Goal: Find specific page/section: Find specific page/section

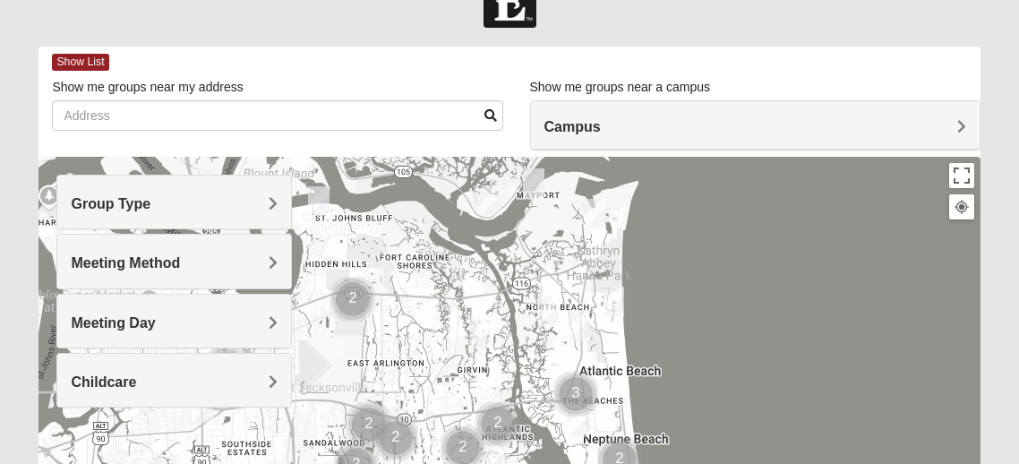
scroll to position [67, 0]
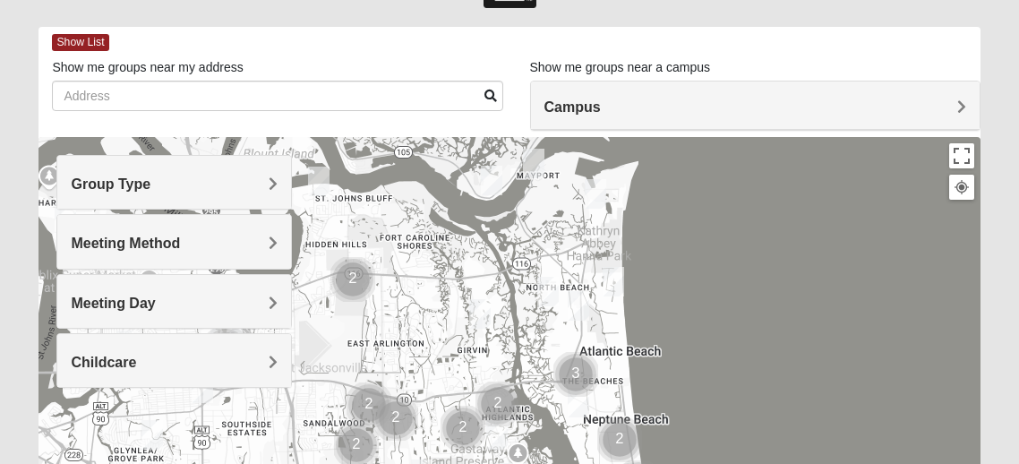
click at [180, 247] on span "Meeting Method" at bounding box center [125, 242] width 109 height 15
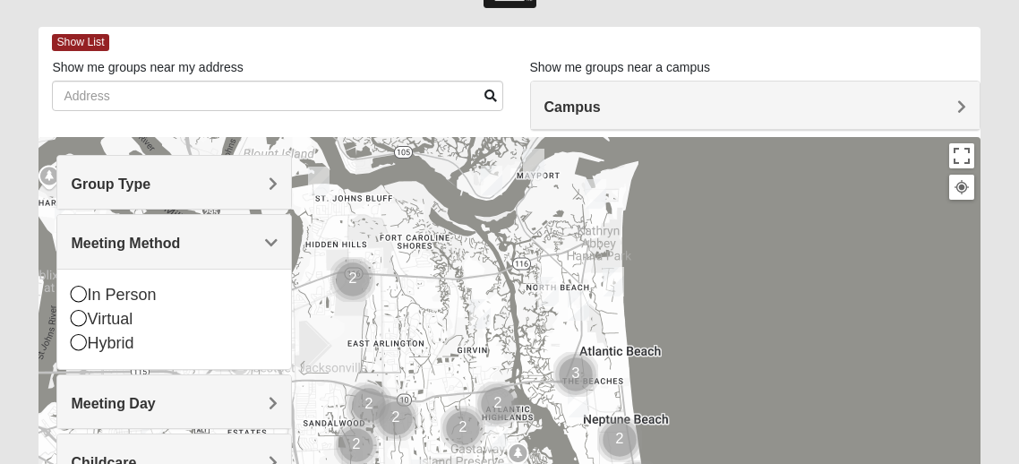
click at [267, 178] on h4 "Group Type" at bounding box center [174, 183] width 207 height 17
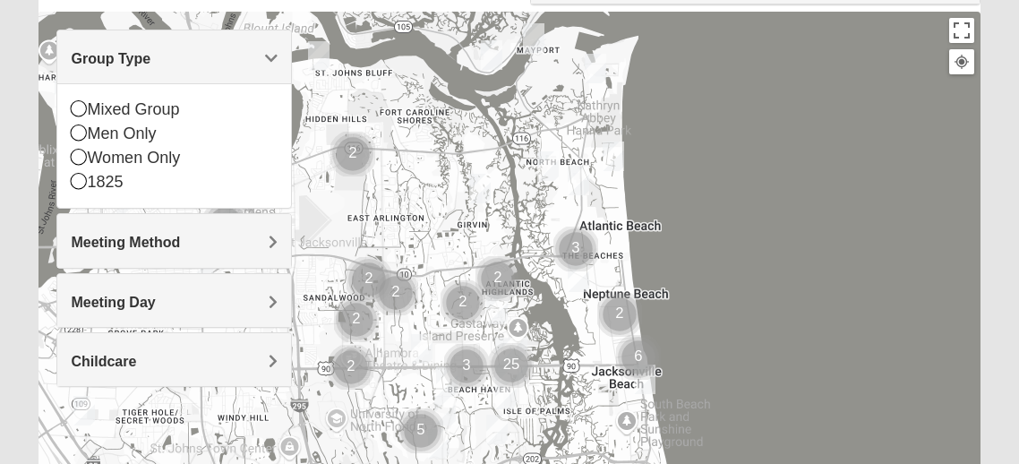
scroll to position [201, 0]
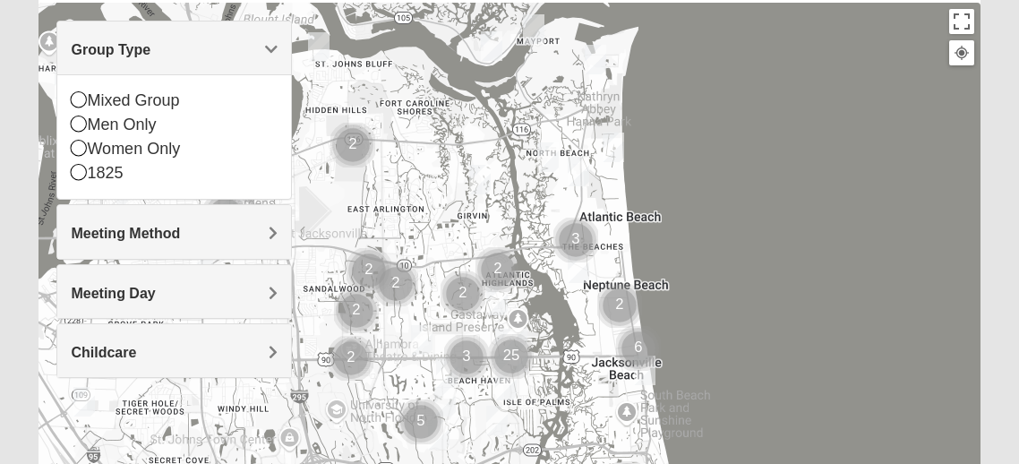
click at [155, 287] on span "Meeting Day" at bounding box center [113, 293] width 84 height 15
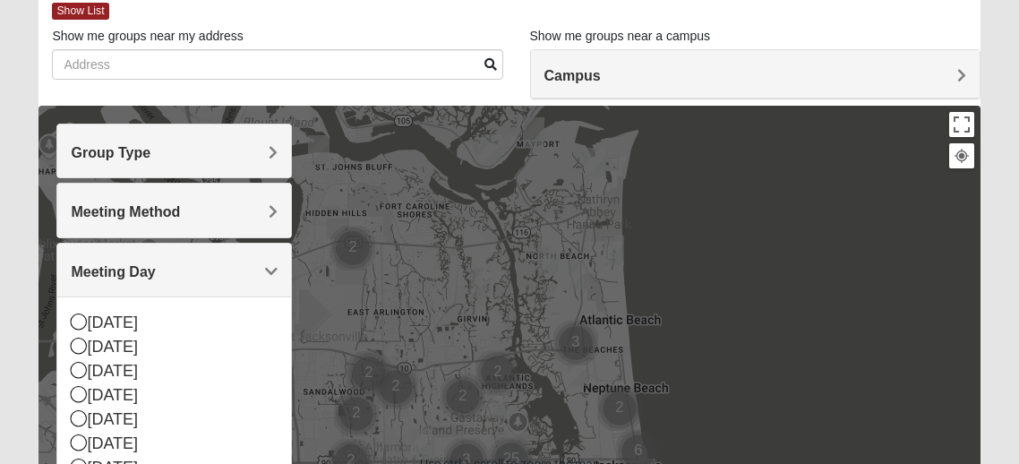
scroll to position [75, 0]
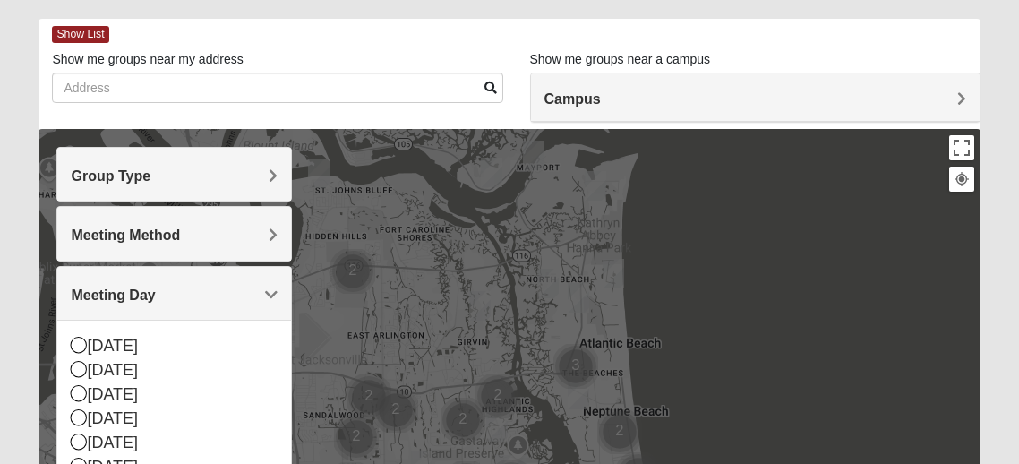
click at [268, 235] on h4 "Meeting Method" at bounding box center [174, 234] width 207 height 17
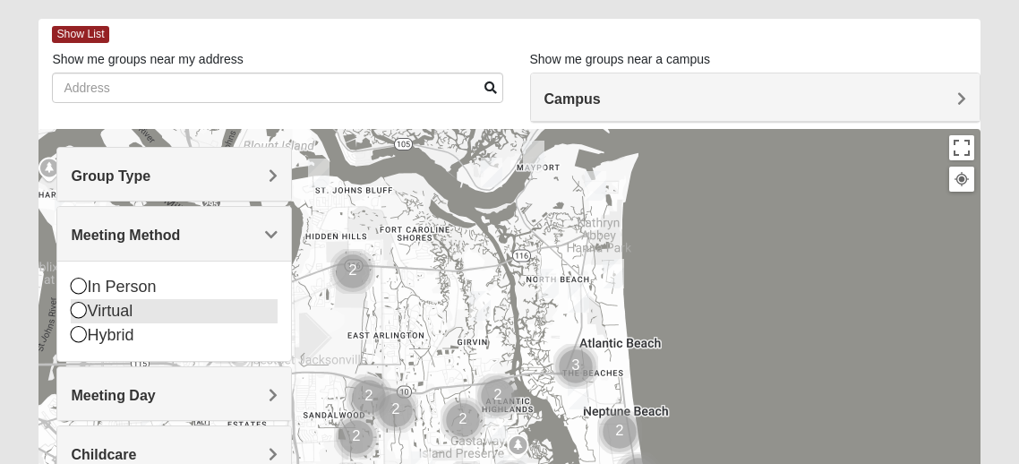
click at [80, 305] on icon at bounding box center [79, 310] width 16 height 16
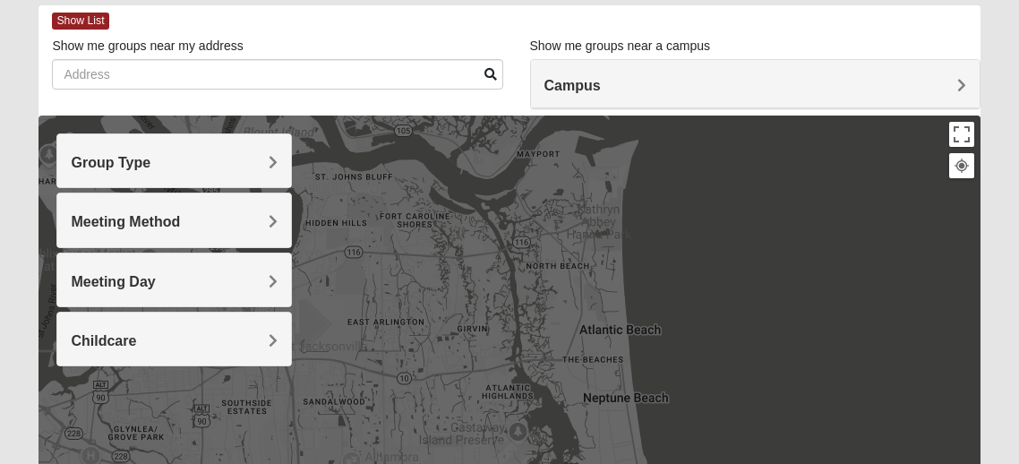
scroll to position [83, 0]
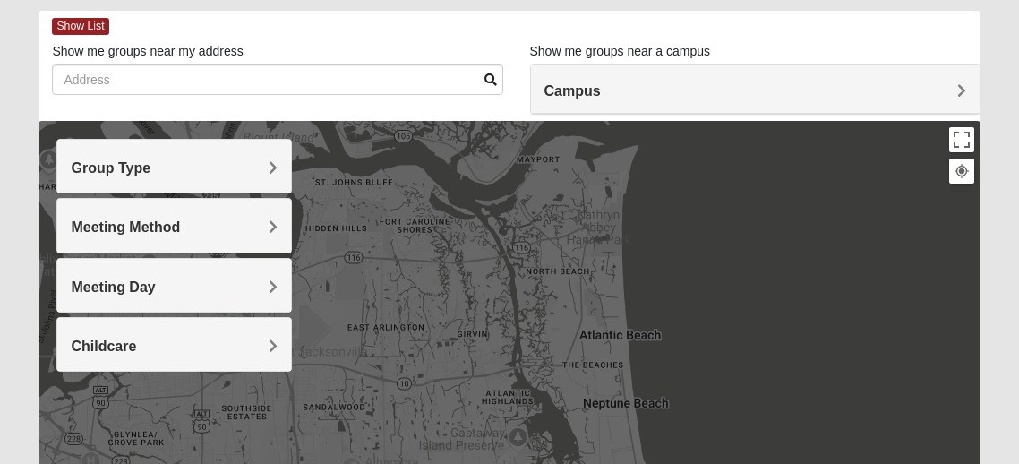
click at [243, 167] on h4 "Group Type" at bounding box center [174, 167] width 207 height 17
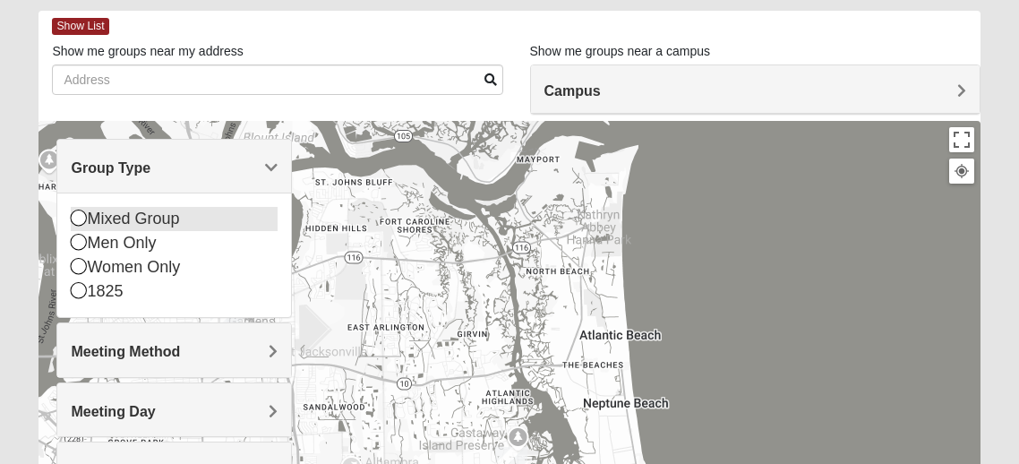
click at [71, 219] on icon at bounding box center [79, 217] width 16 height 16
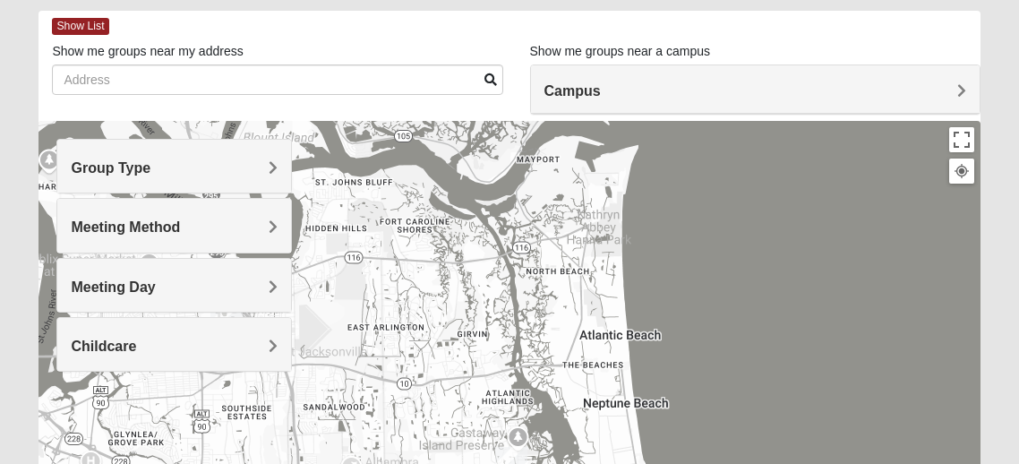
click at [266, 282] on h4 "Meeting Day" at bounding box center [174, 286] width 207 height 17
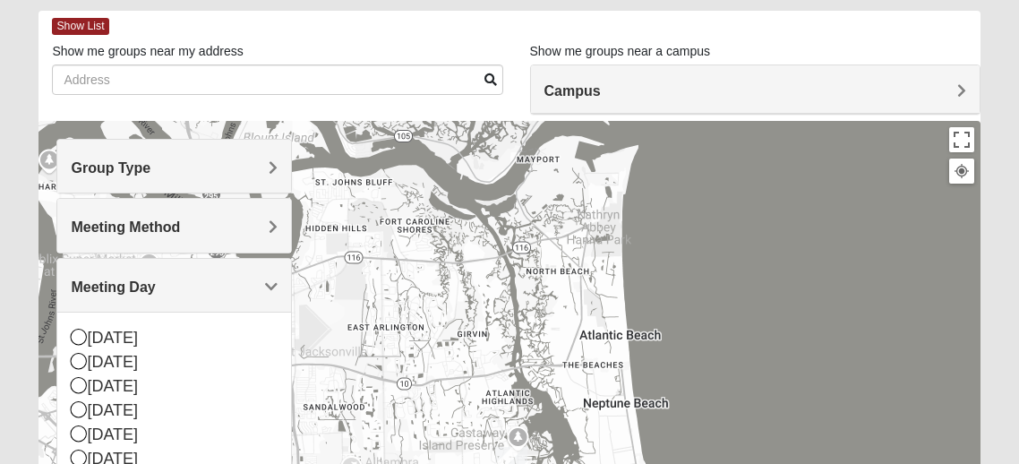
click at [268, 270] on div "Meeting Day" at bounding box center [174, 285] width 234 height 53
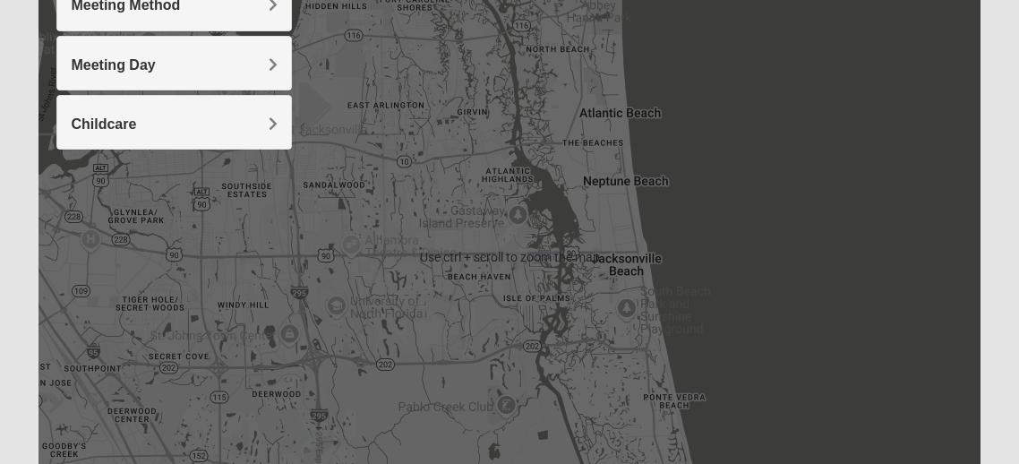
scroll to position [303, 0]
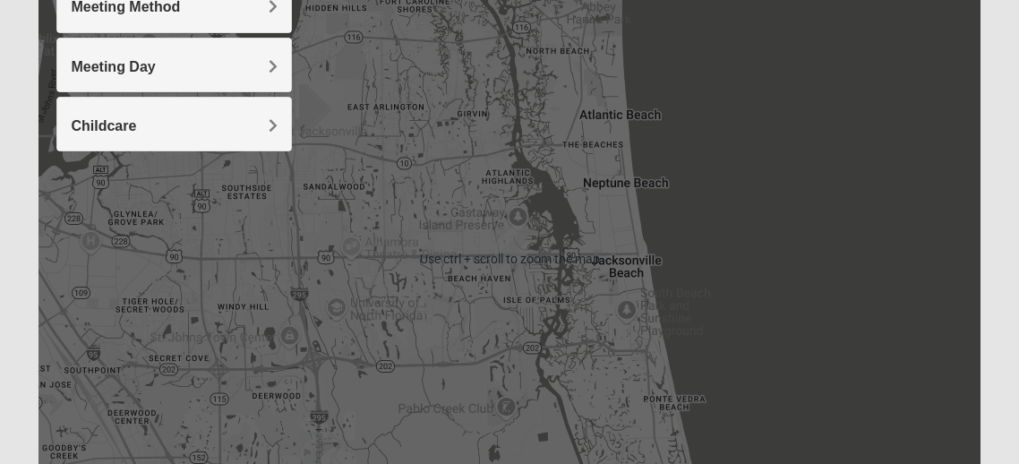
click at [512, 235] on img "San Pablo" at bounding box center [511, 247] width 32 height 43
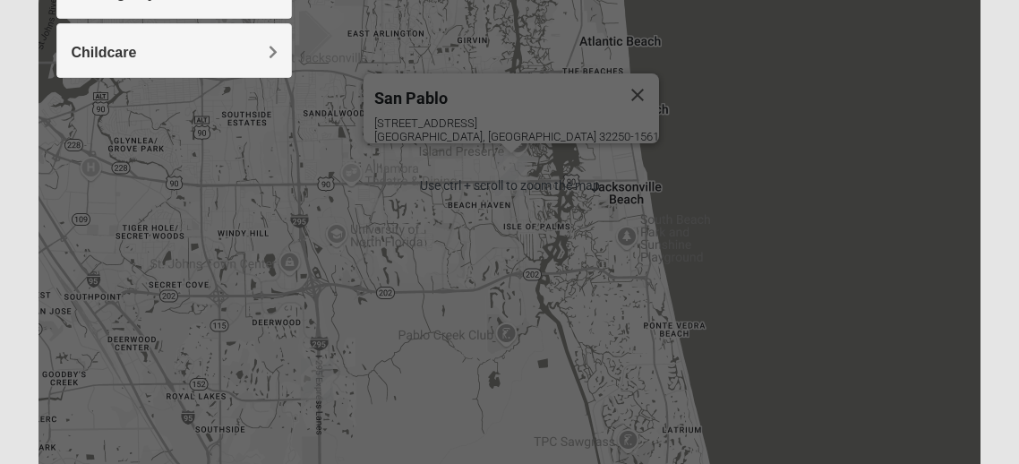
scroll to position [476, 0]
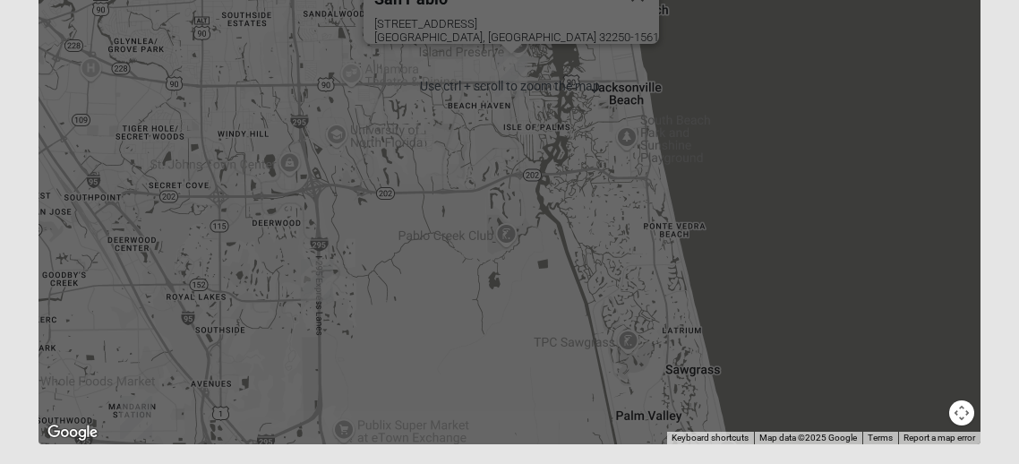
click at [320, 278] on img "Baymeadows" at bounding box center [317, 280] width 32 height 43
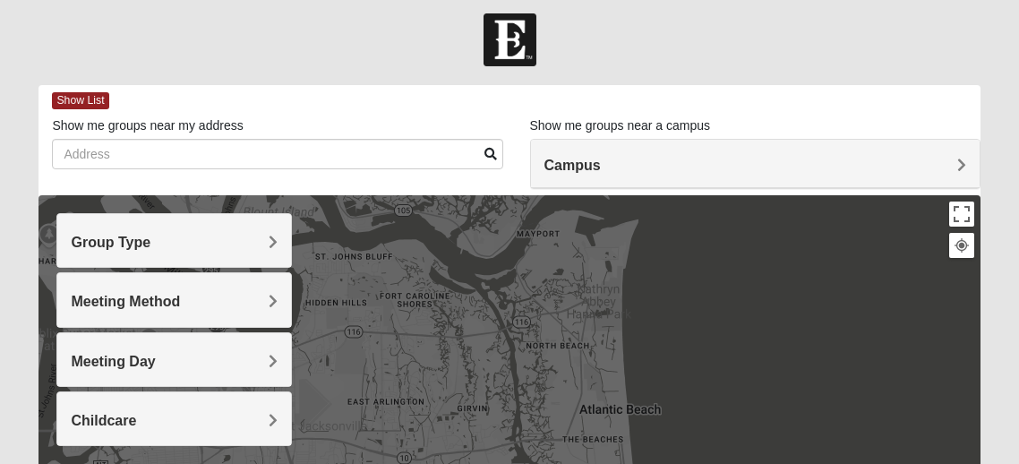
scroll to position [17, 0]
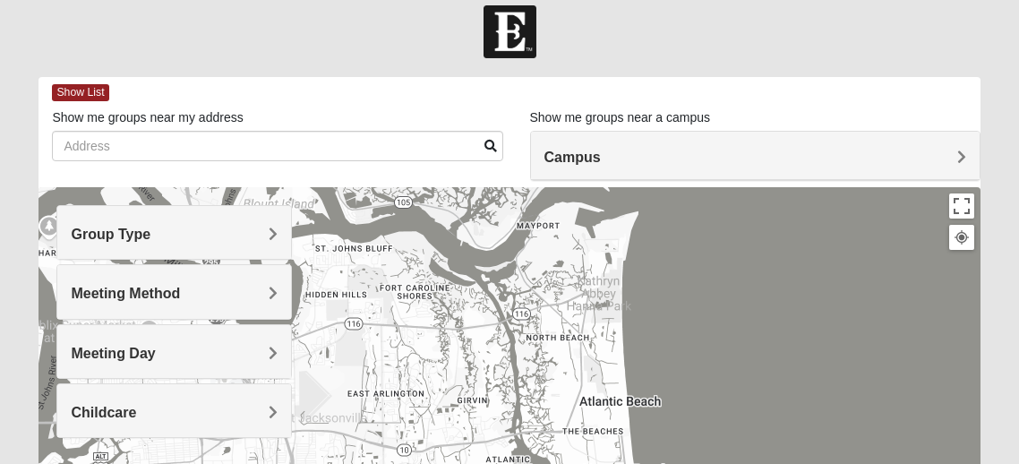
drag, startPoint x: 959, startPoint y: 139, endPoint x: 944, endPoint y: 118, distance: 25.1
click at [948, 123] on div "Show me groups near a campus Campus [GEOGRAPHIC_DATA] [GEOGRAPHIC_DATA] Eleven2…" at bounding box center [755, 119] width 450 height 22
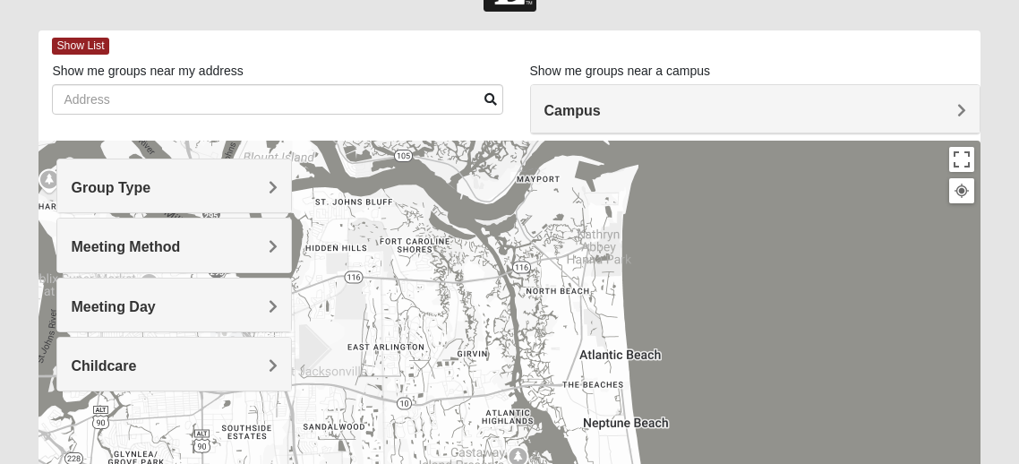
scroll to position [65, 0]
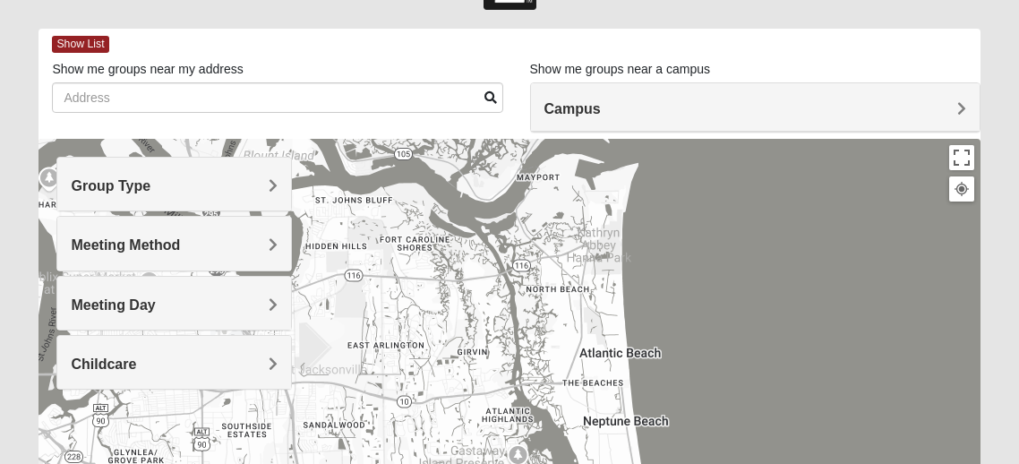
click at [490, 97] on span at bounding box center [490, 97] width 13 height 13
click at [484, 91] on span at bounding box center [490, 97] width 13 height 13
click at [150, 186] on span "Group Type" at bounding box center [111, 185] width 80 height 15
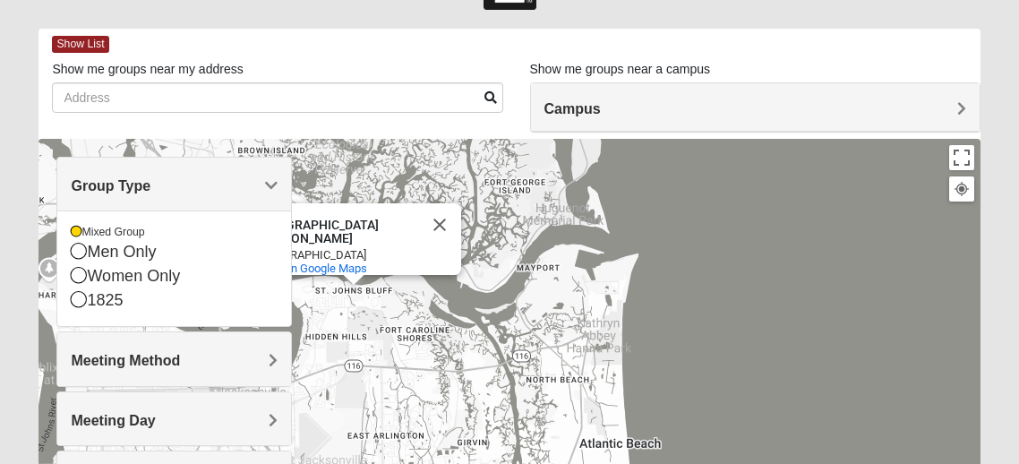
click at [379, 203] on div "[GEOGRAPHIC_DATA][PERSON_NAME]" at bounding box center [337, 224] width 161 height 43
click at [377, 206] on div "[GEOGRAPHIC_DATA][PERSON_NAME]" at bounding box center [337, 224] width 161 height 43
click at [439, 222] on button "Close" at bounding box center [439, 224] width 43 height 43
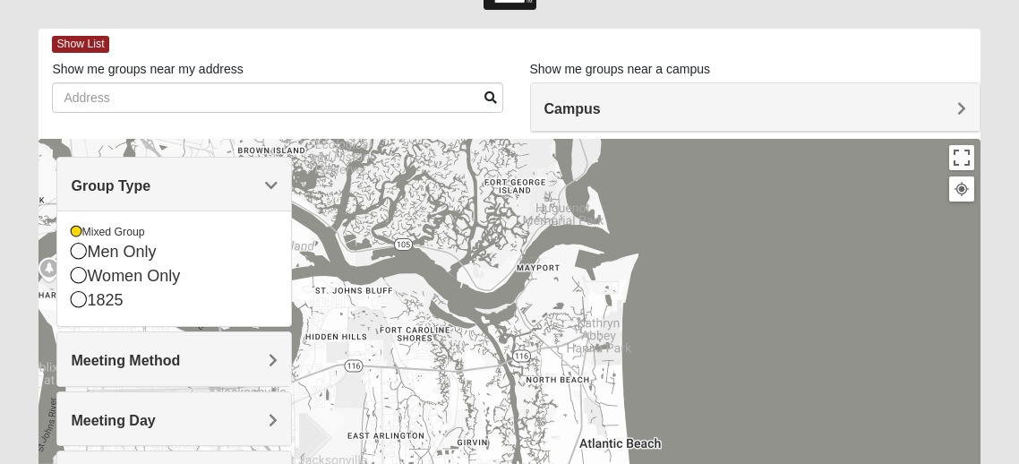
click at [263, 348] on div "Meeting Method" at bounding box center [174, 358] width 234 height 53
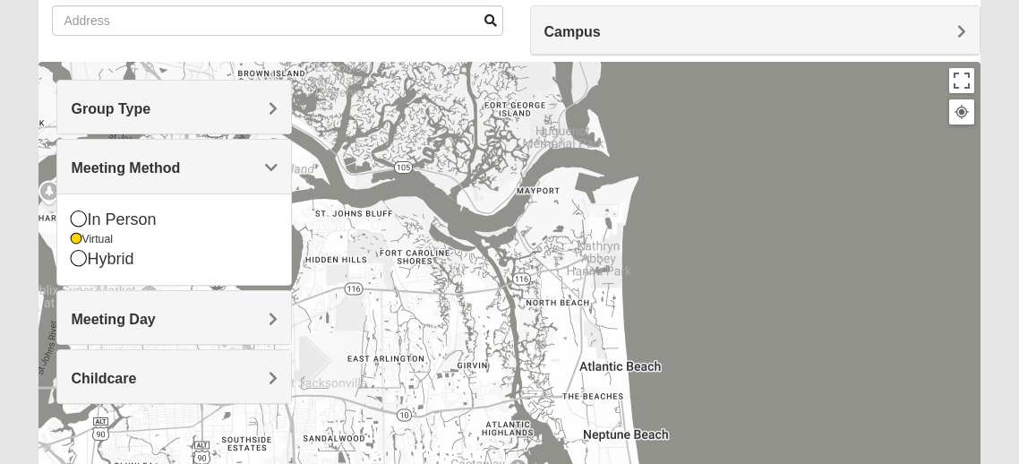
scroll to position [161, 0]
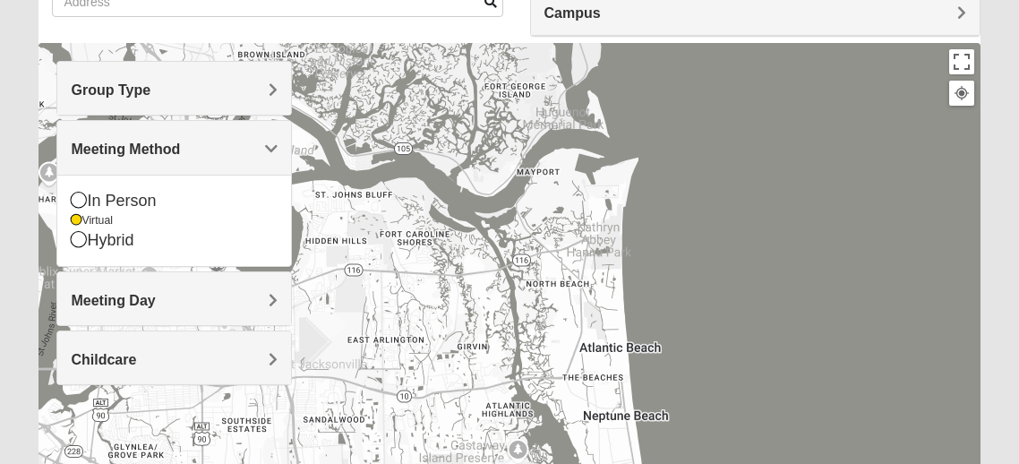
click at [155, 295] on span "Meeting Day" at bounding box center [113, 300] width 84 height 15
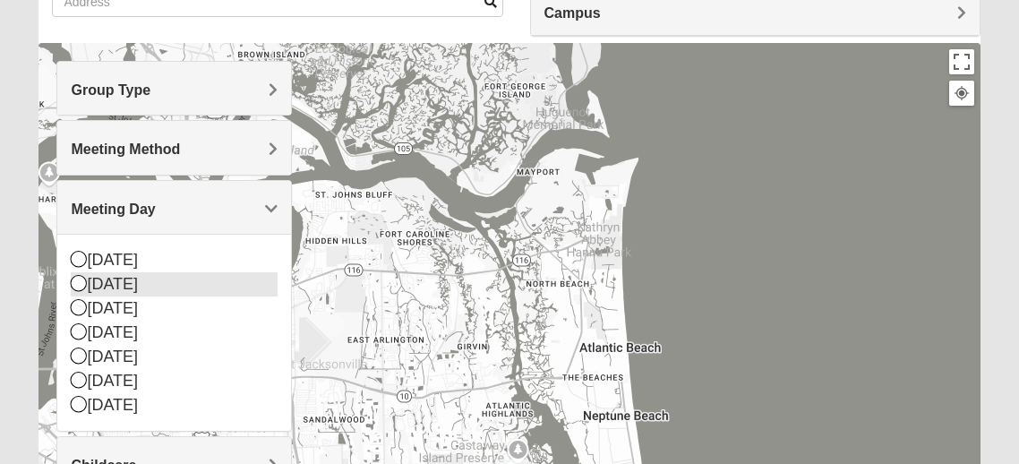
click at [81, 280] on icon at bounding box center [79, 283] width 16 height 16
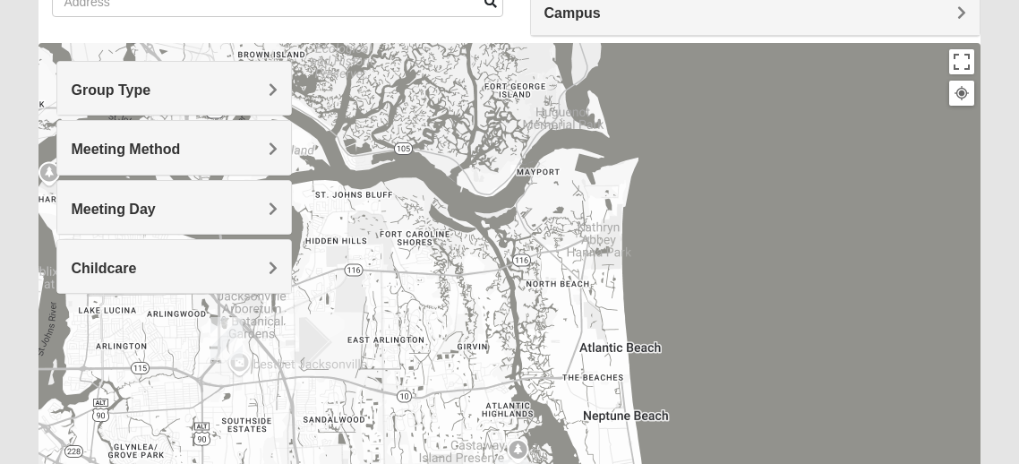
click at [264, 271] on h4 "Childcare" at bounding box center [174, 268] width 207 height 17
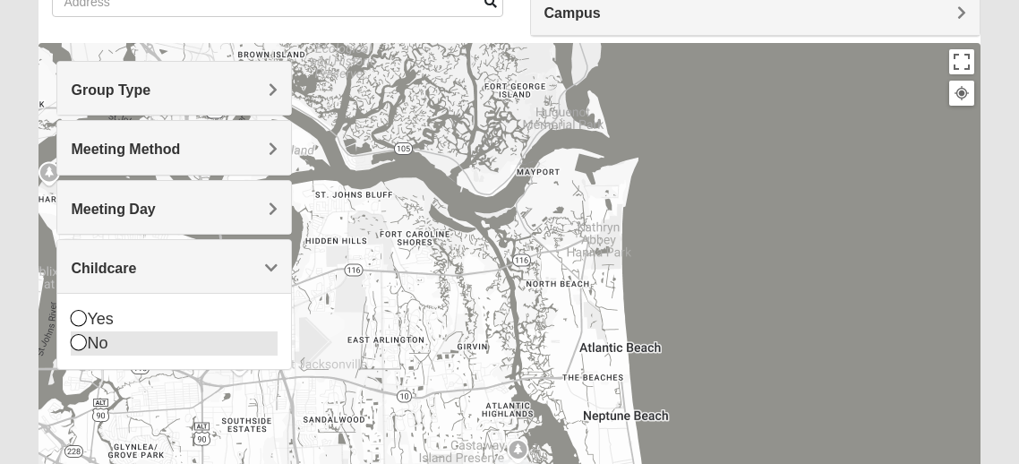
click at [81, 334] on icon at bounding box center [79, 342] width 16 height 16
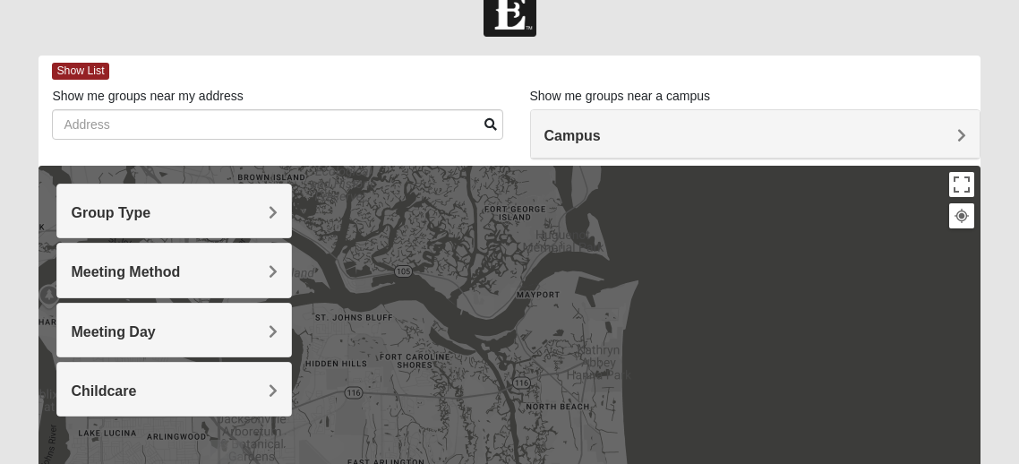
scroll to position [0, 0]
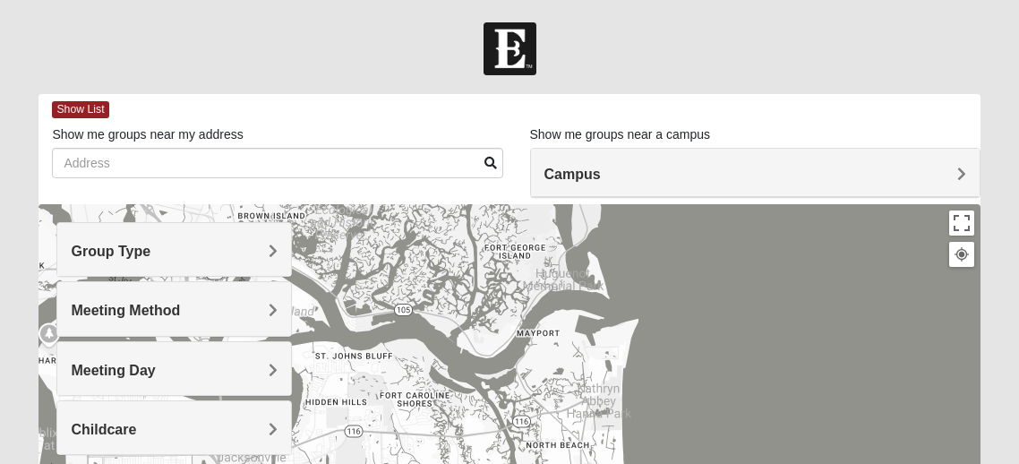
click at [489, 163] on span at bounding box center [490, 163] width 13 height 13
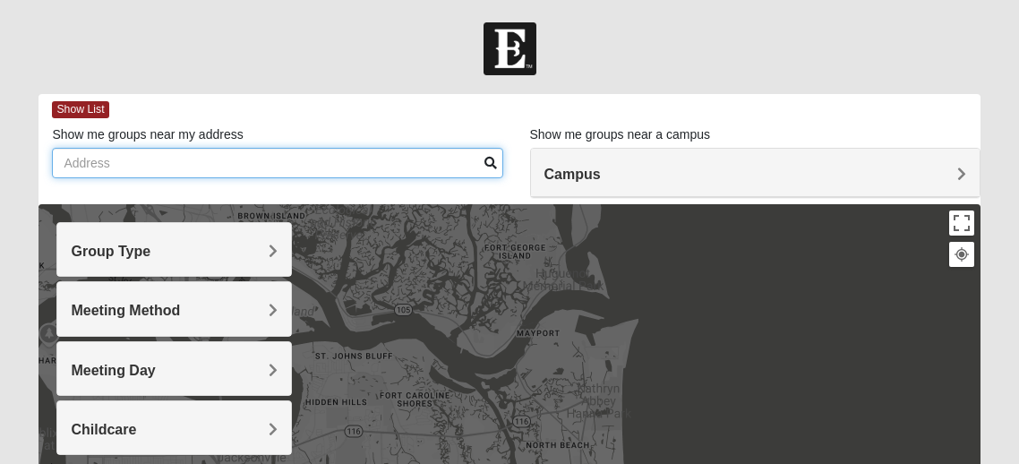
click at [204, 166] on input "Show me groups near my address" at bounding box center [277, 163] width 450 height 30
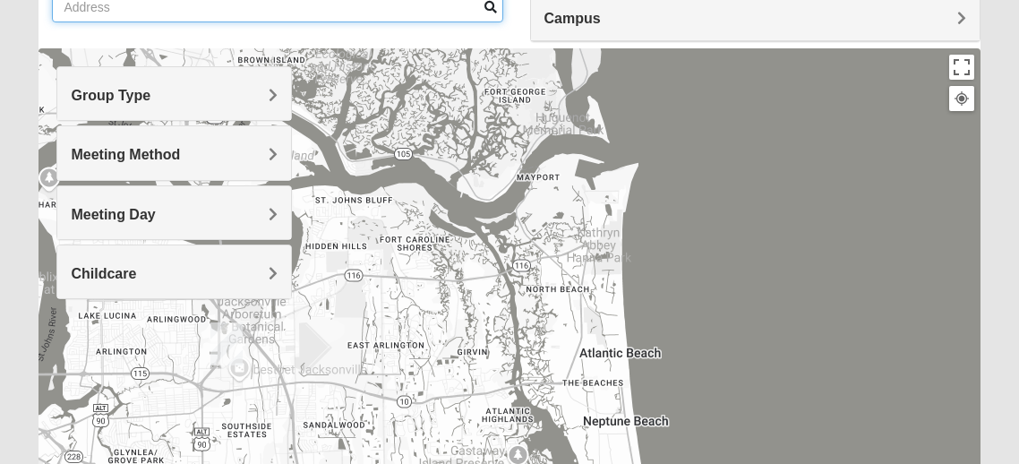
scroll to position [148, 0]
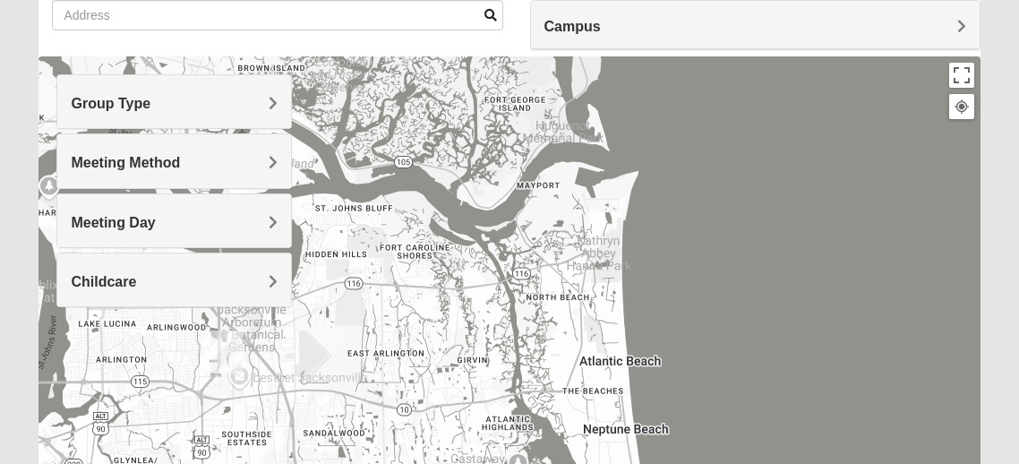
click at [266, 103] on h4 "Group Type" at bounding box center [174, 103] width 207 height 17
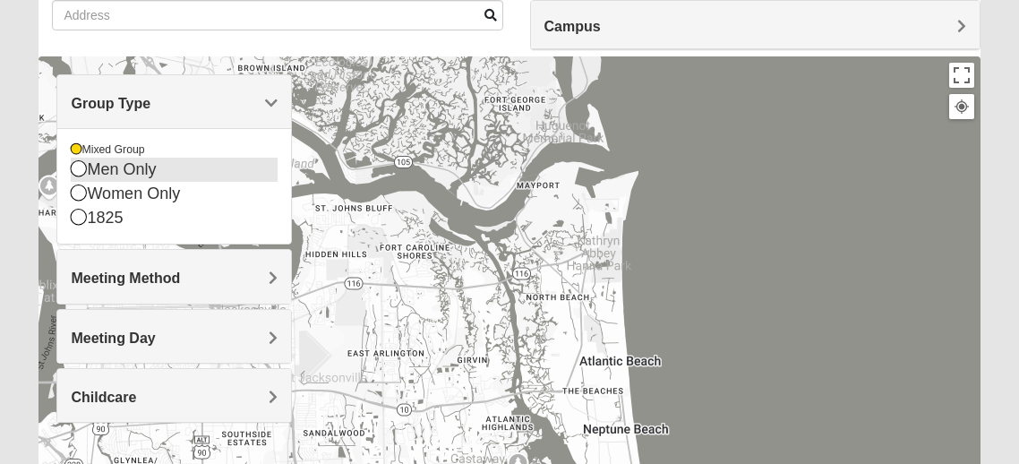
click at [77, 166] on icon at bounding box center [79, 168] width 16 height 16
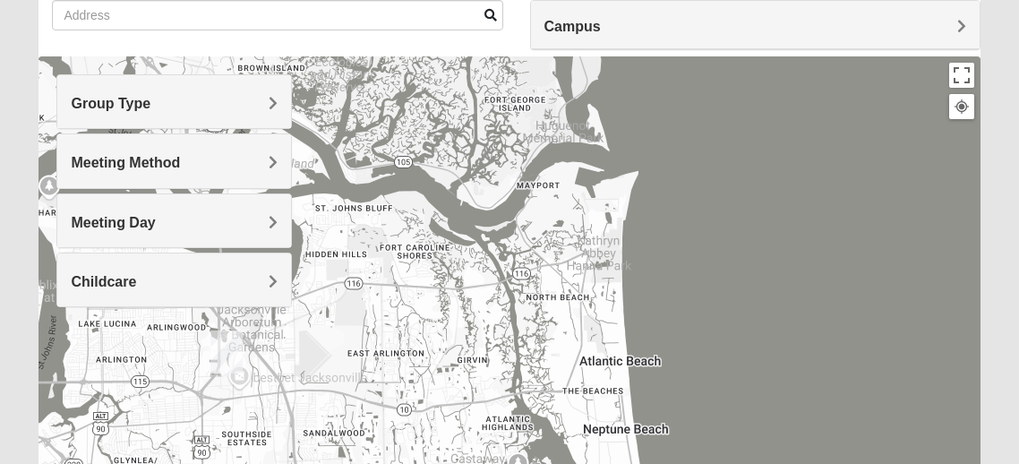
click at [281, 104] on div "Group Type" at bounding box center [174, 101] width 234 height 53
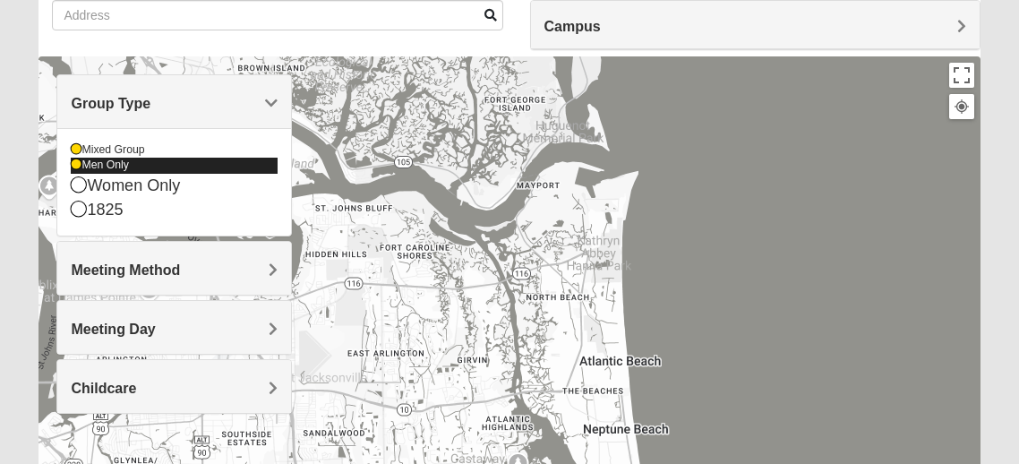
click at [74, 167] on icon at bounding box center [76, 164] width 11 height 11
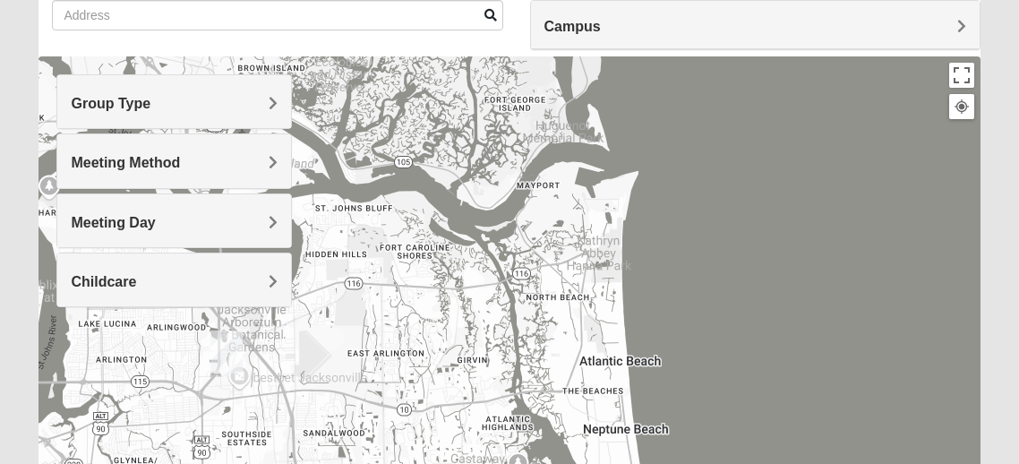
click at [258, 160] on h4 "Meeting Method" at bounding box center [174, 162] width 207 height 17
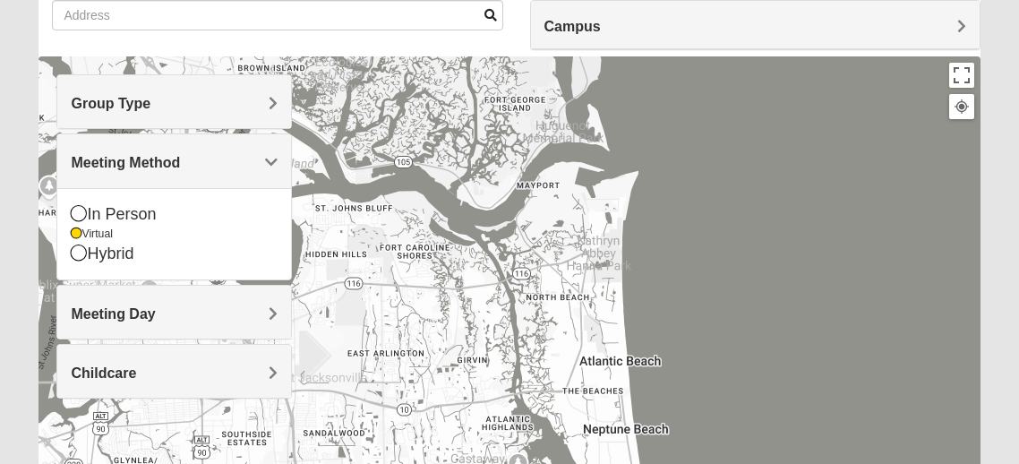
click at [252, 159] on h4 "Meeting Method" at bounding box center [174, 162] width 207 height 17
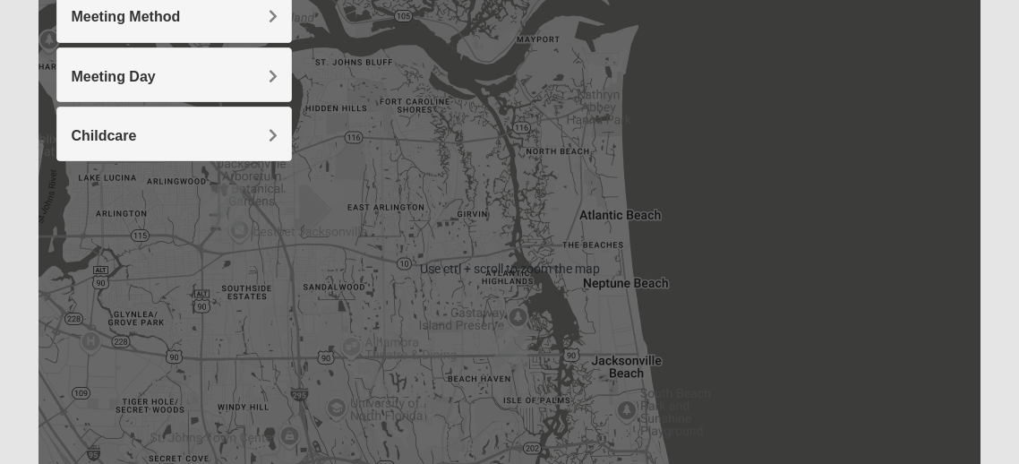
scroll to position [335, 0]
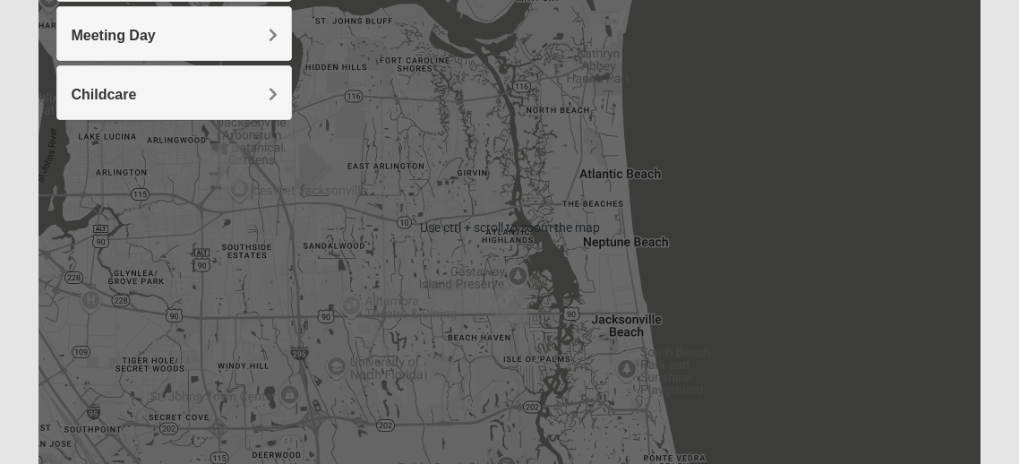
click at [508, 298] on img "San Pablo" at bounding box center [511, 307] width 32 height 43
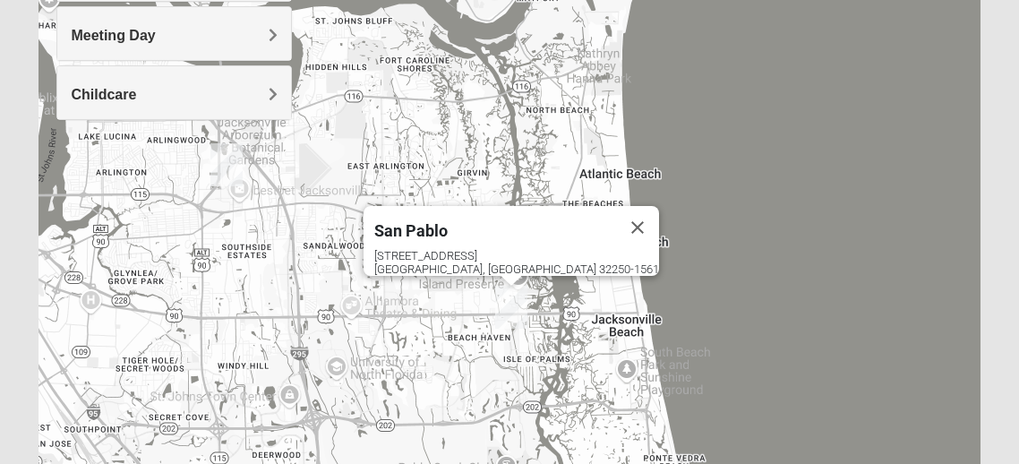
click at [448, 221] on span "San Pablo" at bounding box center [410, 230] width 73 height 19
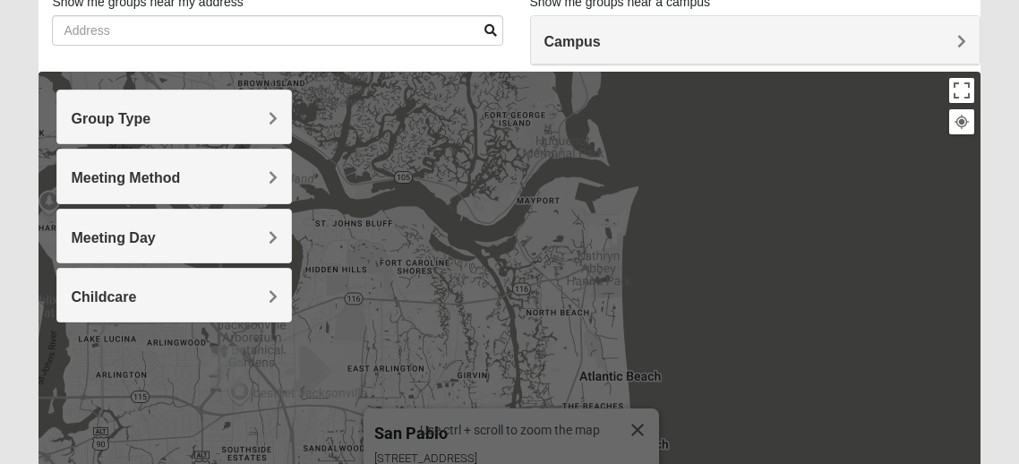
scroll to position [0, 0]
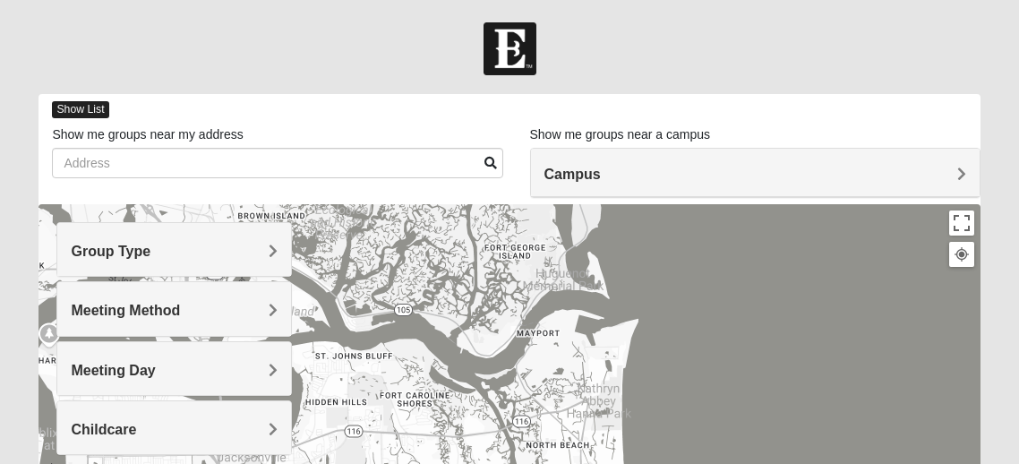
click at [77, 113] on span "Show List" at bounding box center [80, 109] width 56 height 17
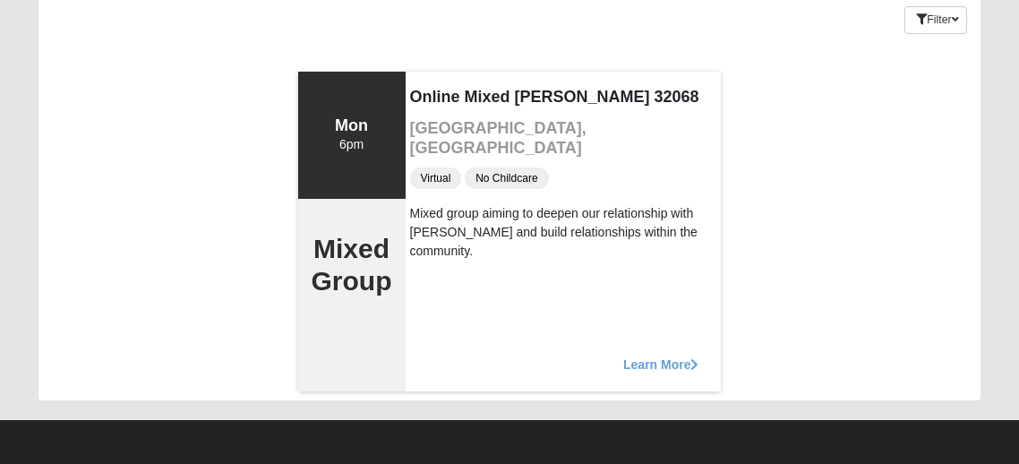
scroll to position [156, 0]
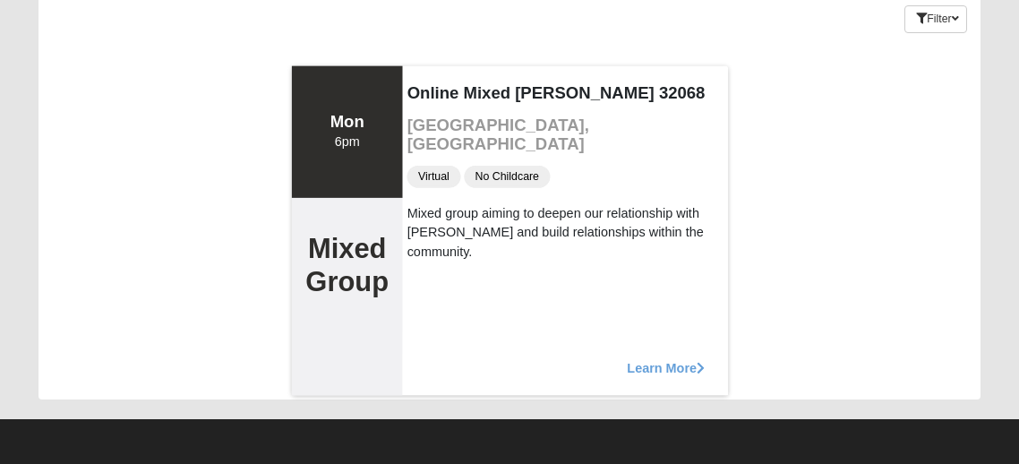
click at [671, 358] on span "Learn More" at bounding box center [666, 358] width 78 height 0
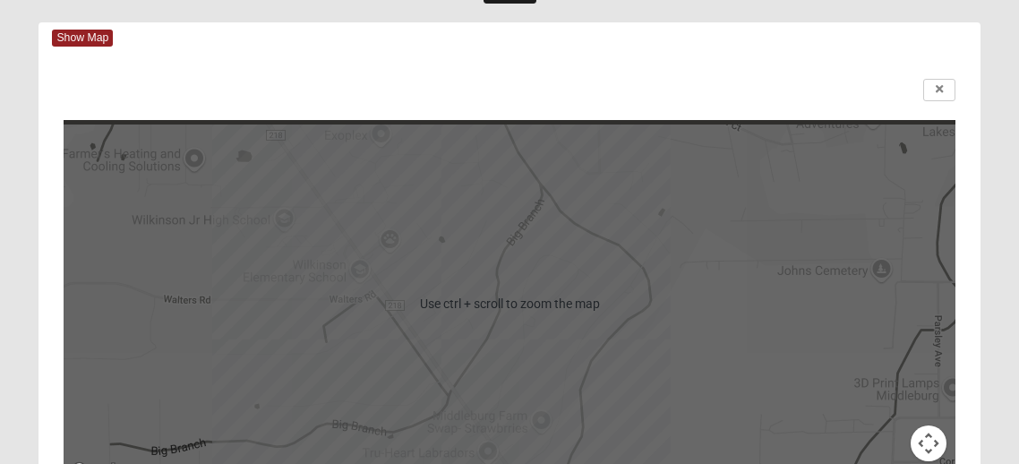
scroll to position [0, 0]
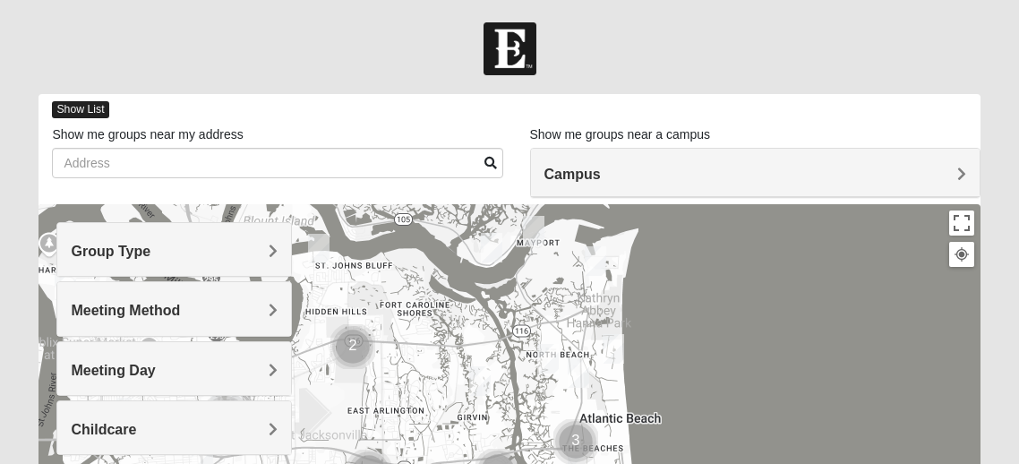
click at [96, 115] on span "Show List" at bounding box center [80, 109] width 56 height 17
